Goal: Task Accomplishment & Management: Use online tool/utility

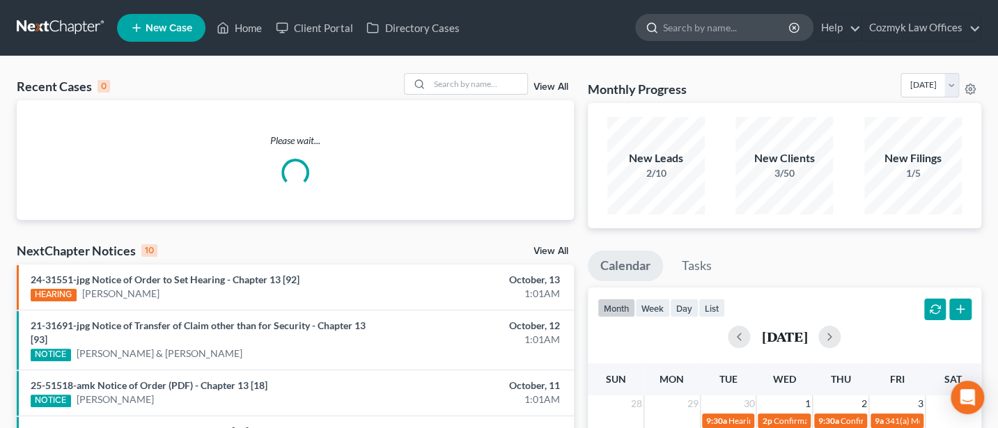
click at [711, 31] on input "search" at bounding box center [726, 28] width 127 height 26
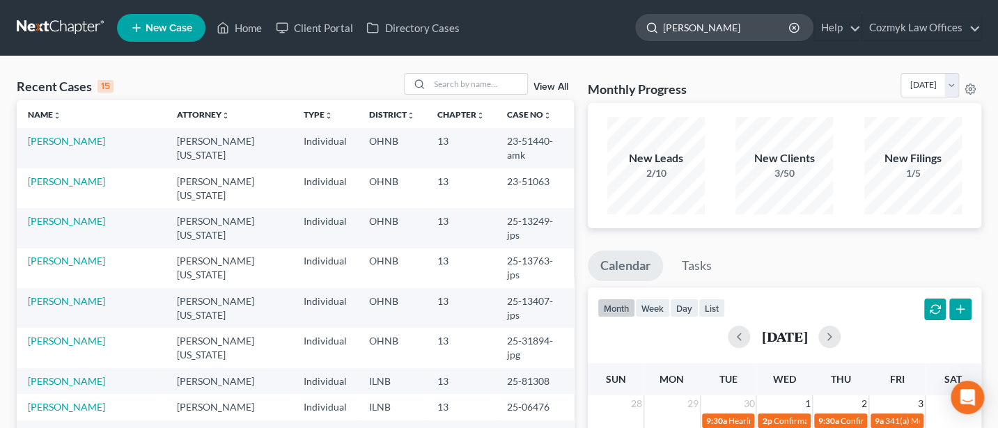
type input "[PERSON_NAME]"
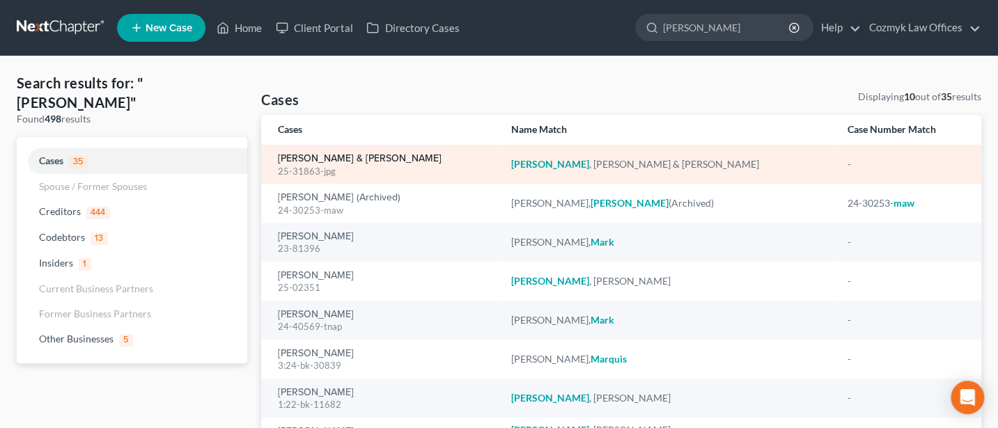
click at [309, 160] on link "[PERSON_NAME] & [PERSON_NAME]" at bounding box center [360, 159] width 164 height 10
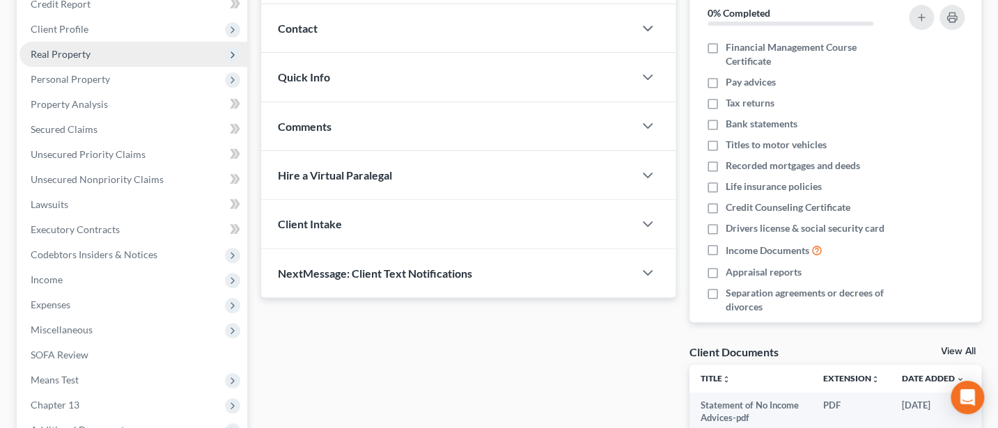
scroll to position [185, 0]
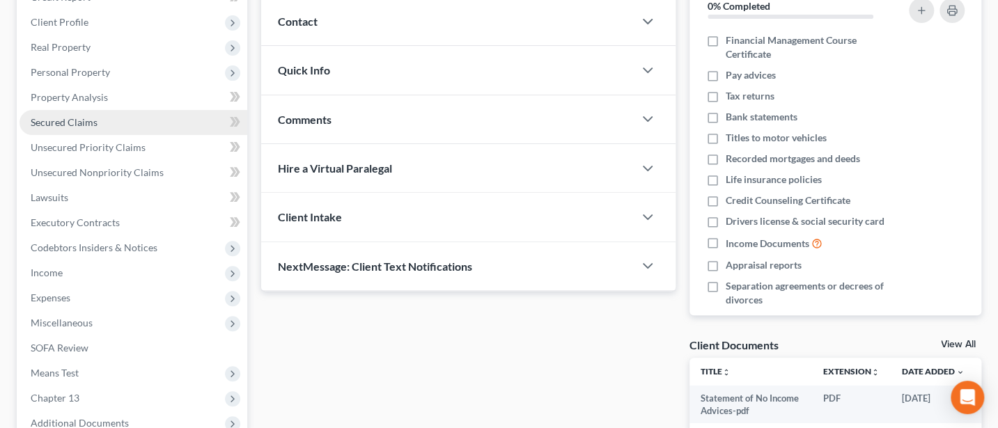
click at [71, 119] on span "Secured Claims" at bounding box center [64, 122] width 67 height 12
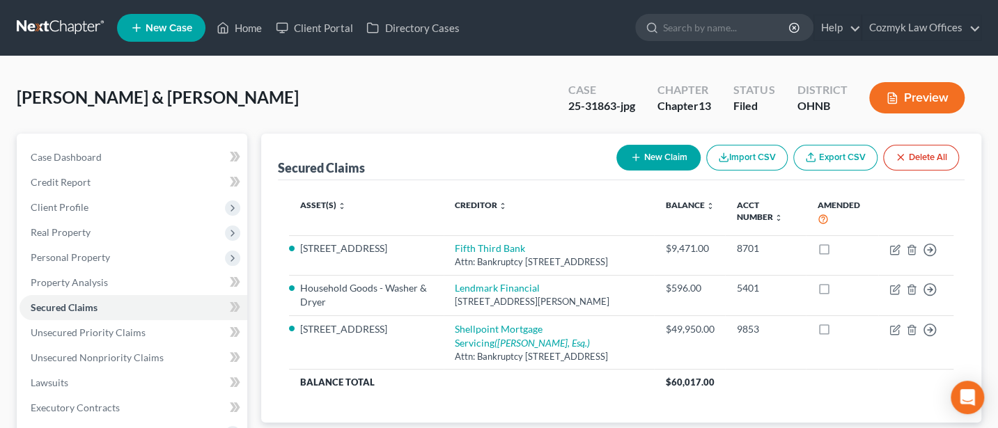
scroll to position [185, 0]
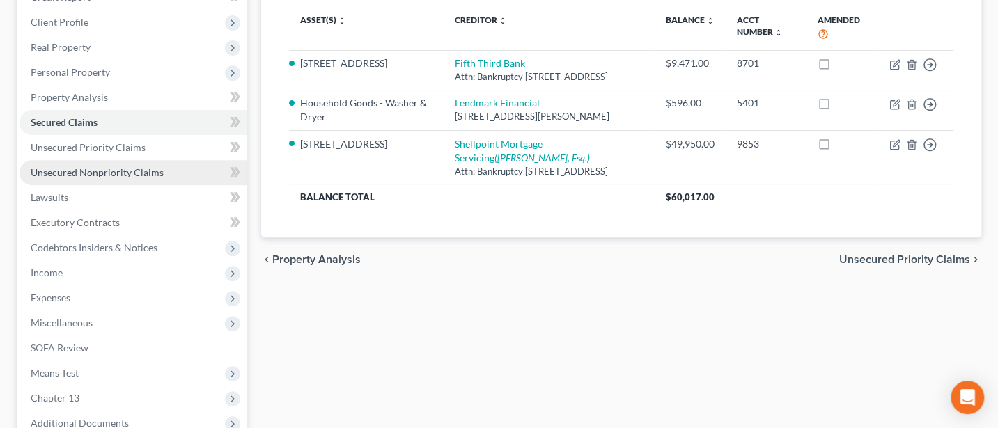
click at [121, 167] on span "Unsecured Nonpriority Claims" at bounding box center [97, 172] width 133 height 12
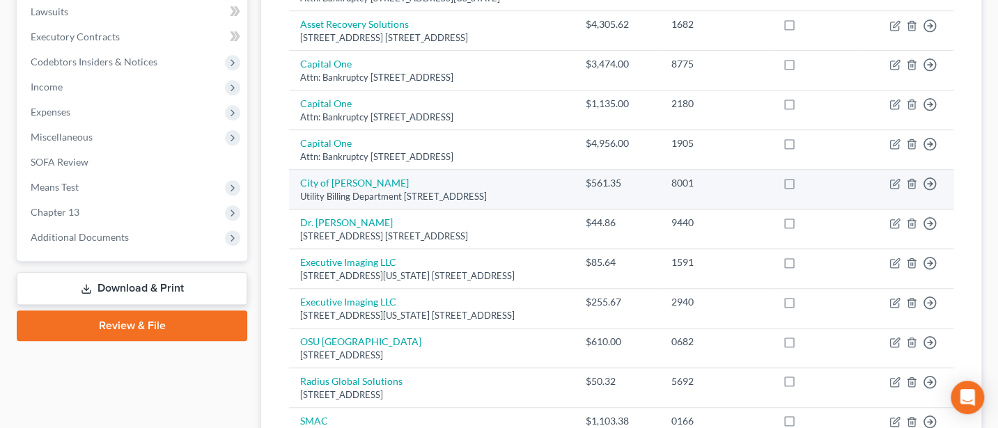
scroll to position [557, 0]
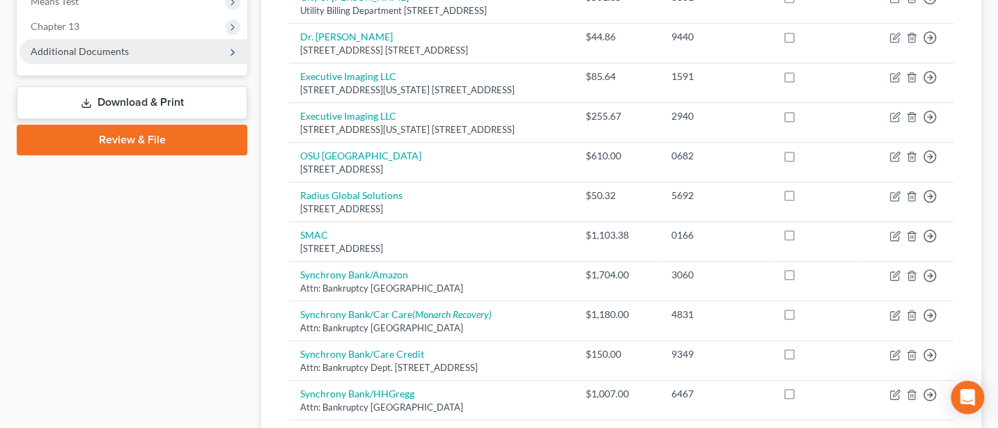
click at [103, 49] on span "Additional Documents" at bounding box center [80, 51] width 98 height 12
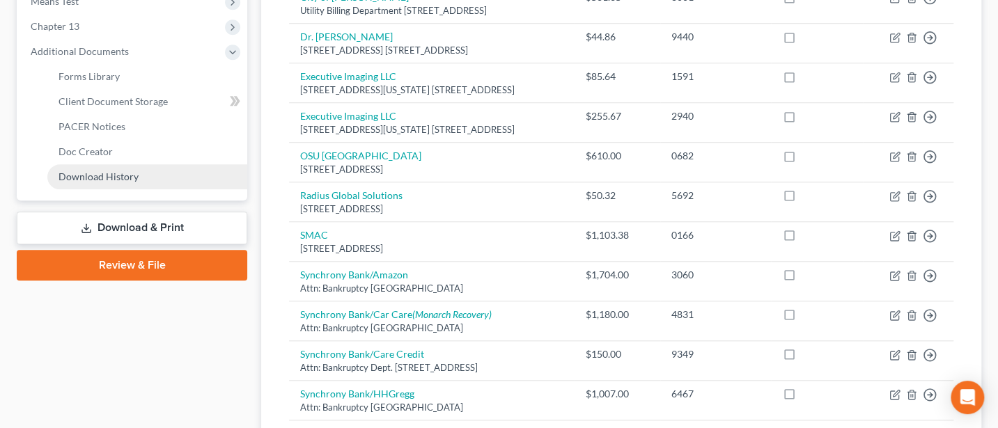
click at [132, 177] on span "Download History" at bounding box center [99, 177] width 80 height 12
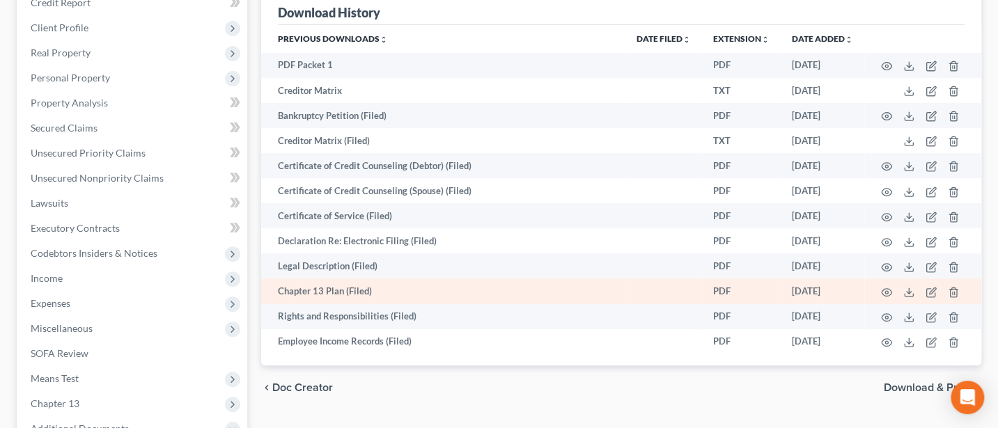
scroll to position [185, 0]
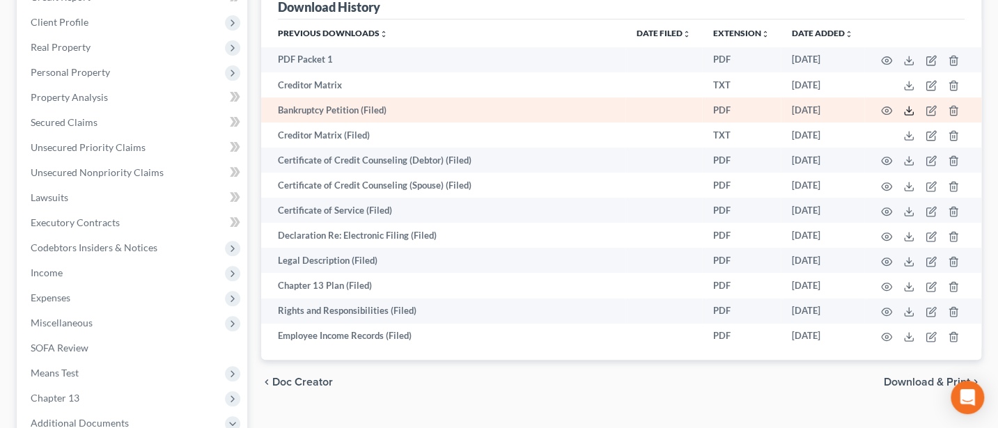
click at [909, 109] on line at bounding box center [909, 110] width 0 height 6
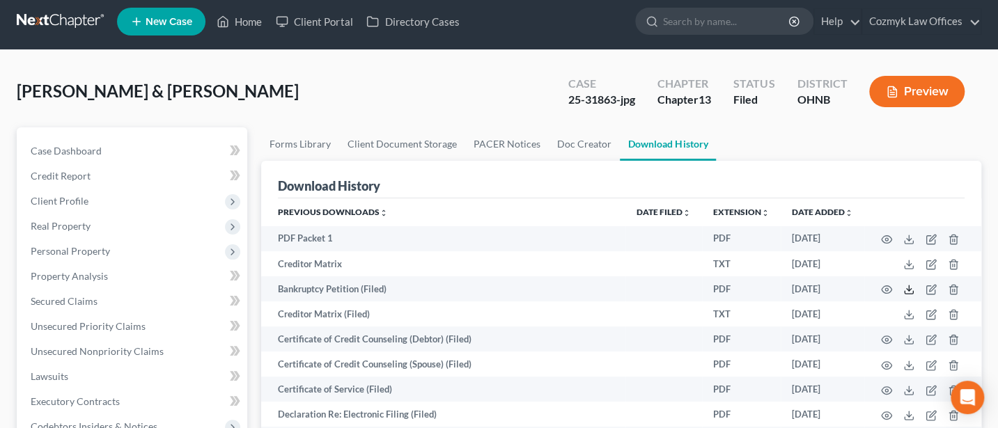
scroll to position [0, 0]
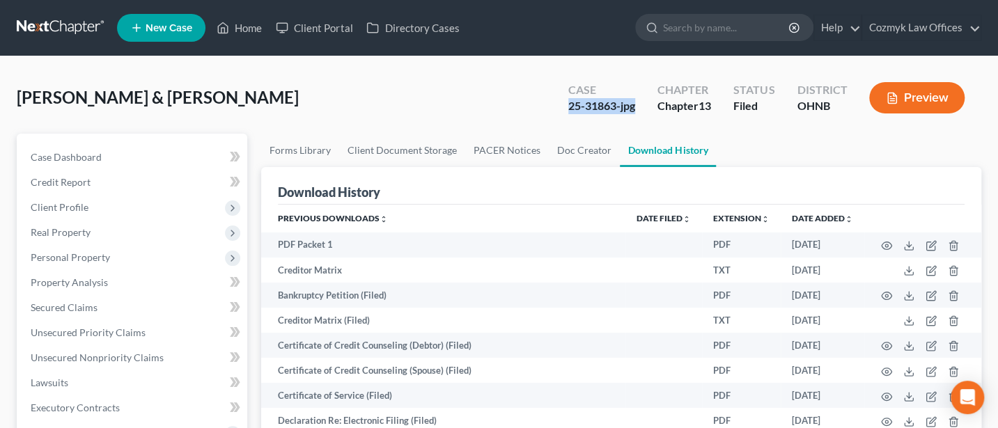
drag, startPoint x: 567, startPoint y: 106, endPoint x: 635, endPoint y: 106, distance: 68.3
click at [635, 106] on div "Case 25-31863-jpg" at bounding box center [601, 99] width 89 height 41
copy div "25-31863-jpg"
